Goal: Find specific page/section: Find specific page/section

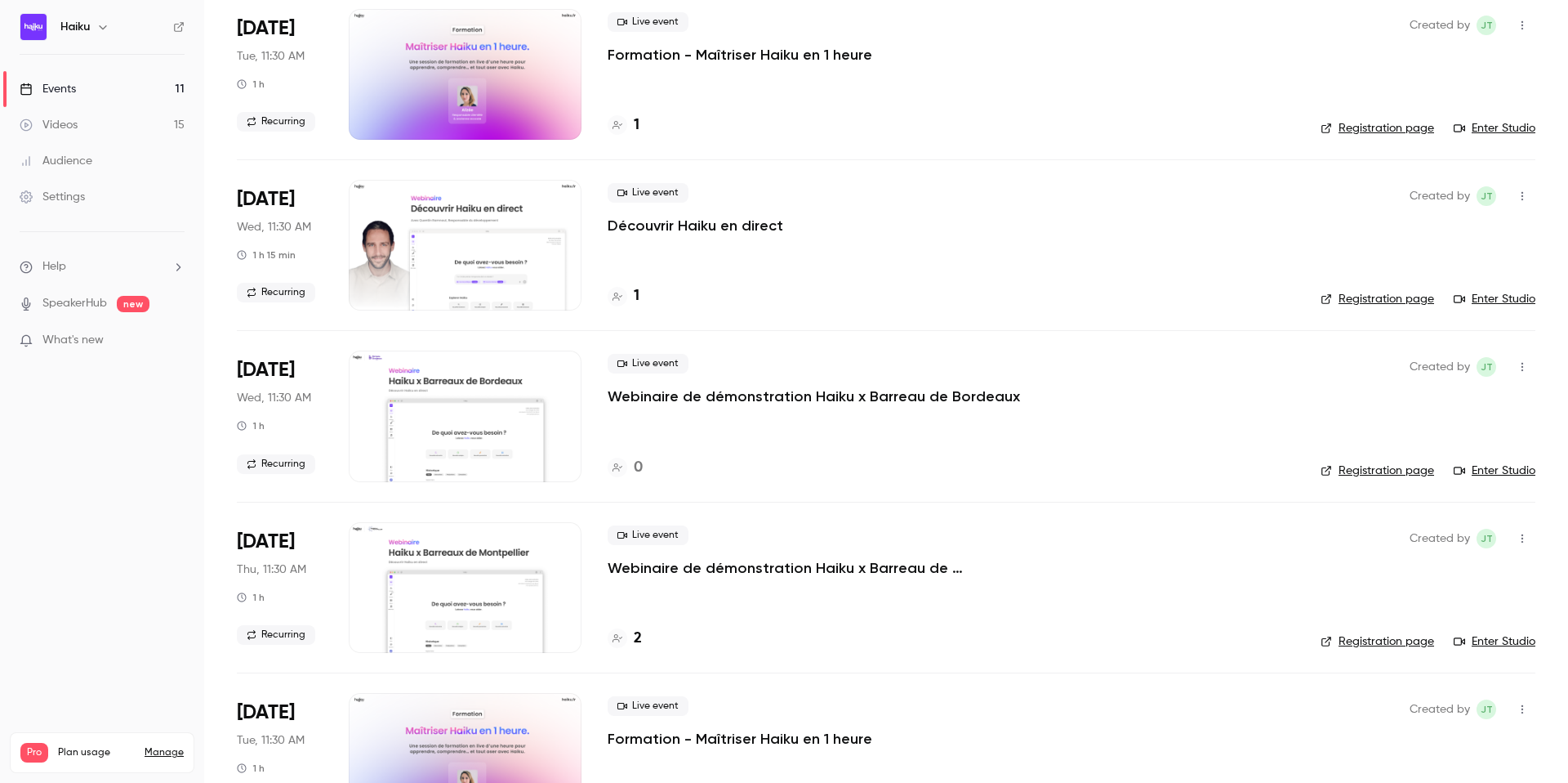
scroll to position [493, 0]
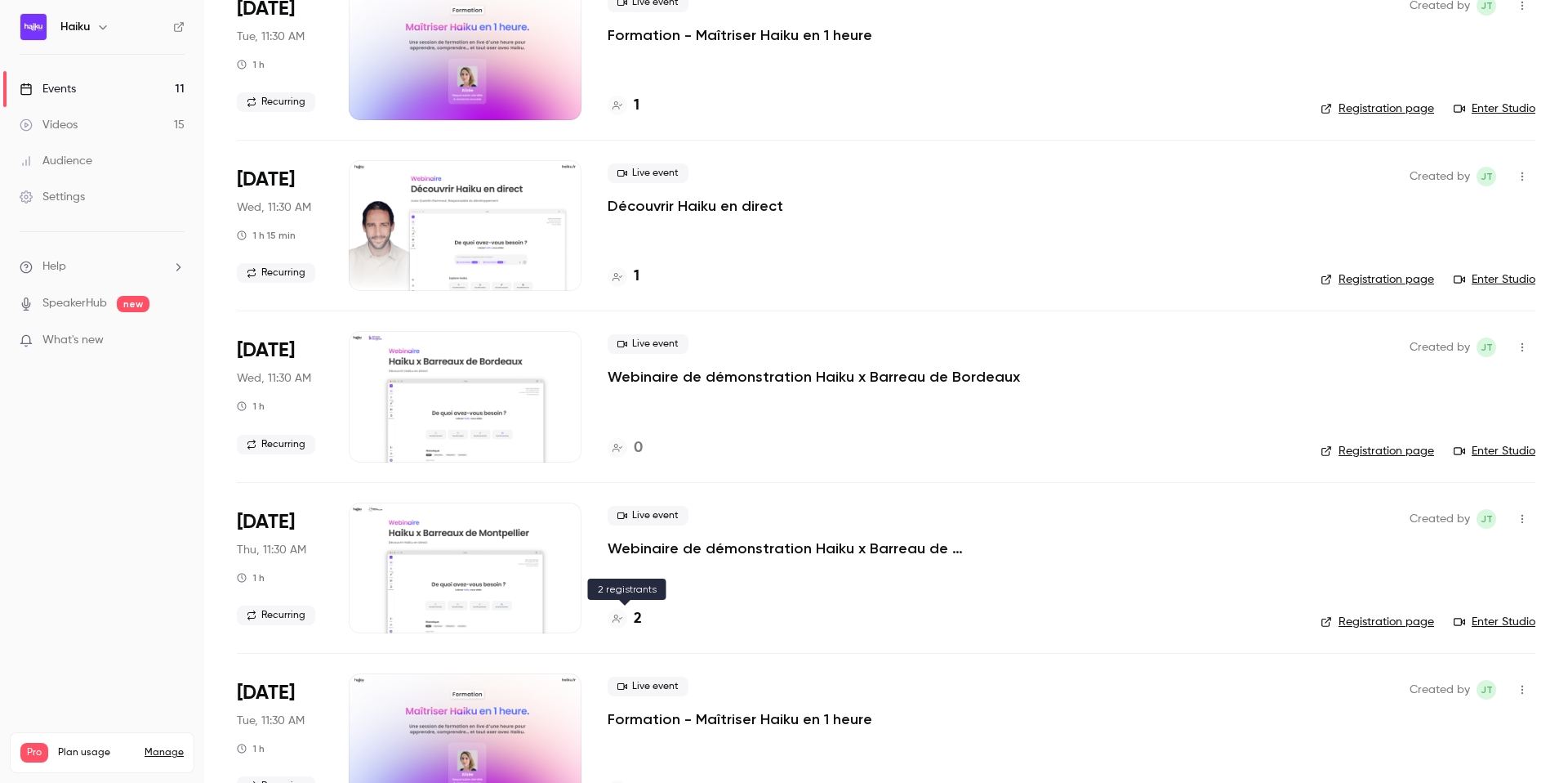
click at [638, 613] on h4 "2" at bounding box center [638, 619] width 8 height 22
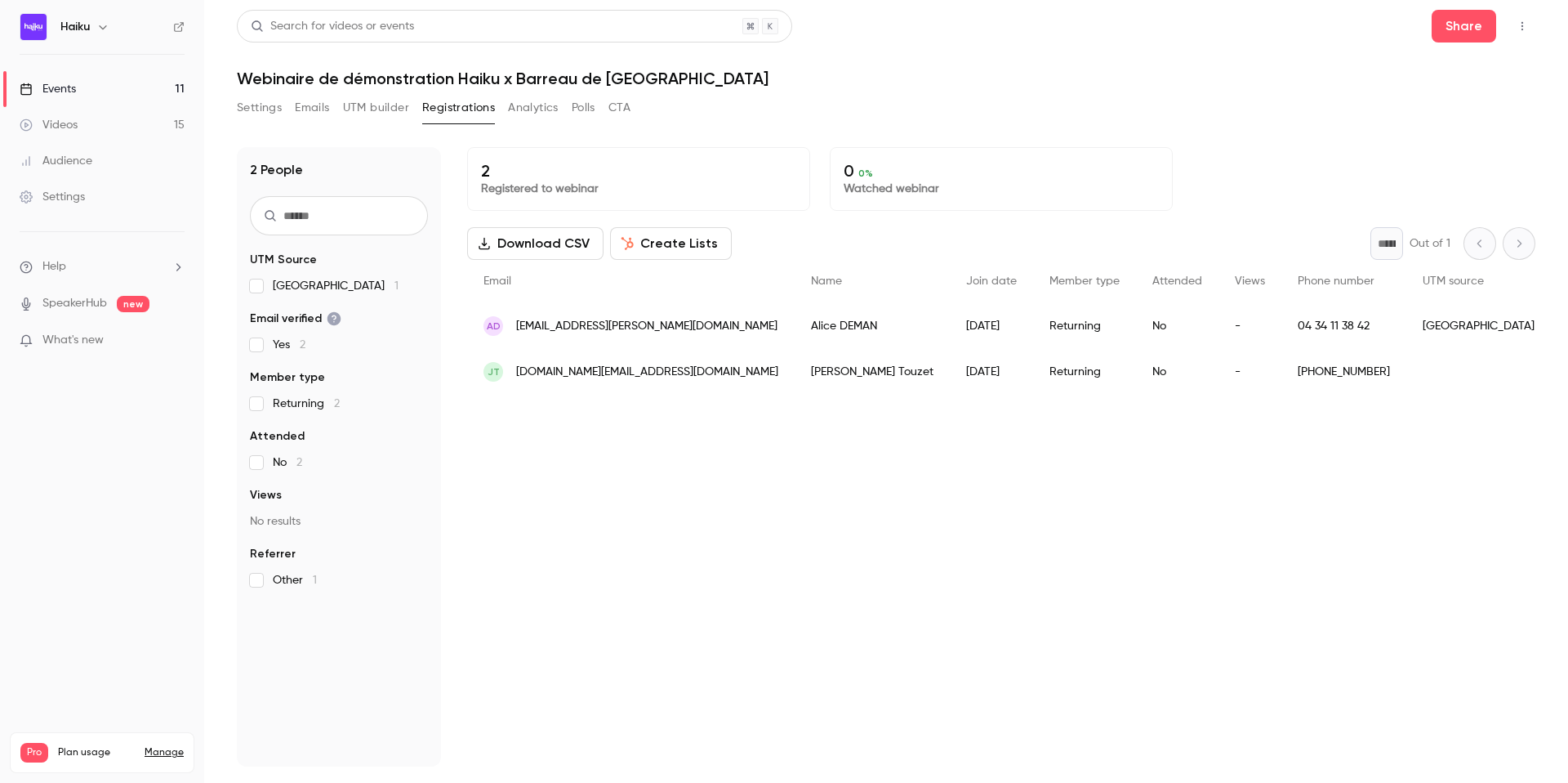
click at [132, 92] on link "Events 11" at bounding box center [102, 89] width 204 height 36
